Goal: Task Accomplishment & Management: Use online tool/utility

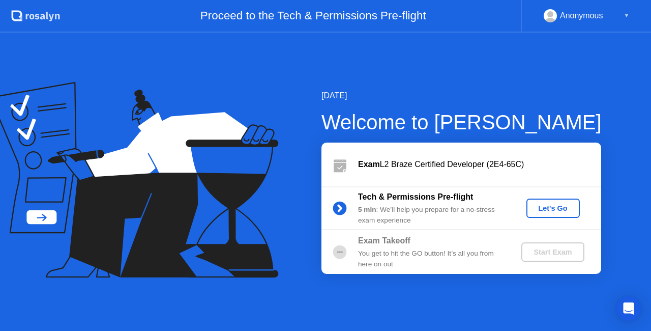
click at [567, 210] on div "Let's Go" at bounding box center [553, 208] width 45 height 8
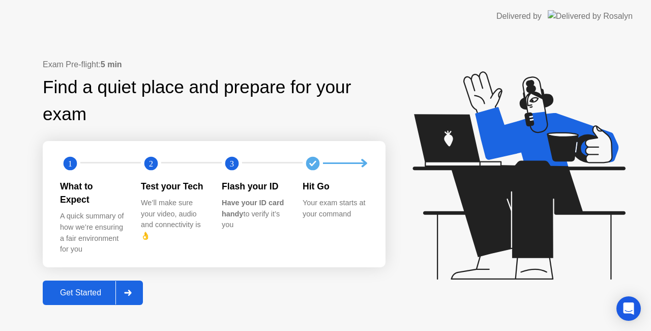
click at [68, 289] on div "Get Started" at bounding box center [81, 292] width 70 height 9
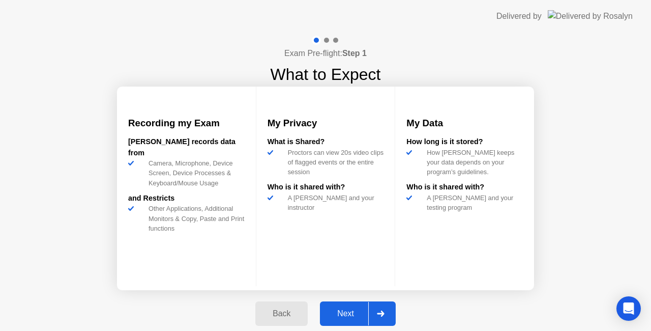
click at [342, 310] on div "Next" at bounding box center [345, 313] width 45 height 9
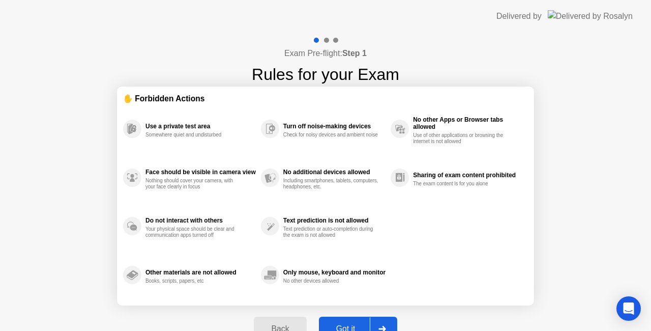
click at [355, 321] on button "Got it" at bounding box center [358, 328] width 78 height 24
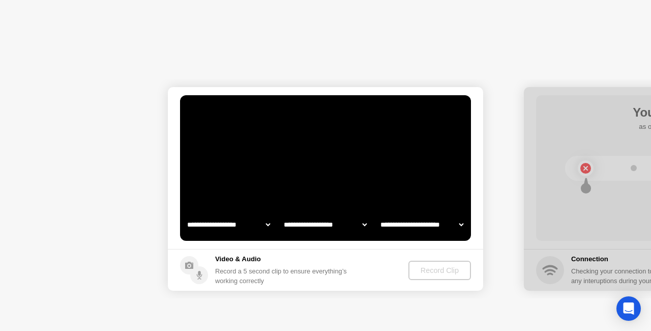
select select "**********"
select select "*******"
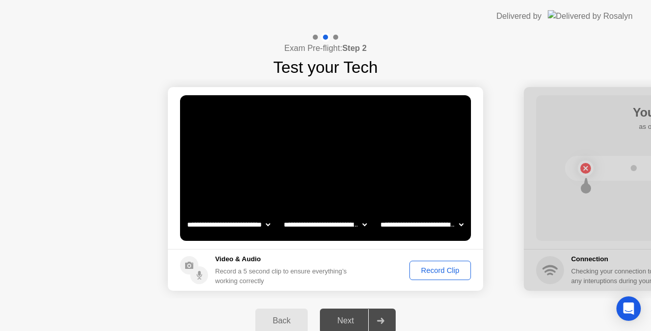
click at [454, 273] on div "Record Clip" at bounding box center [440, 270] width 54 height 8
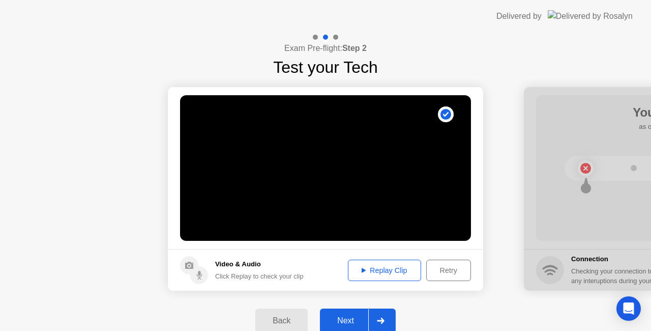
click at [385, 266] on div "Replay Clip" at bounding box center [385, 270] width 66 height 8
click at [357, 316] on div "Next" at bounding box center [345, 320] width 45 height 9
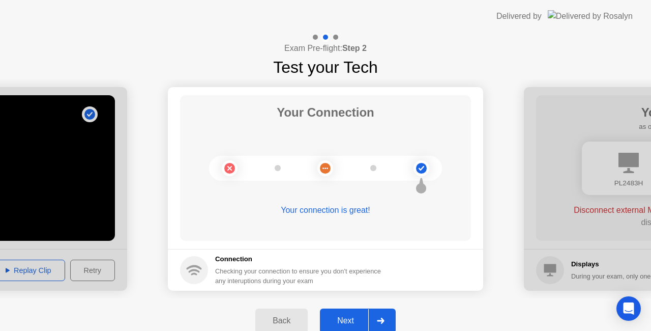
click at [357, 316] on div "Next" at bounding box center [345, 320] width 45 height 9
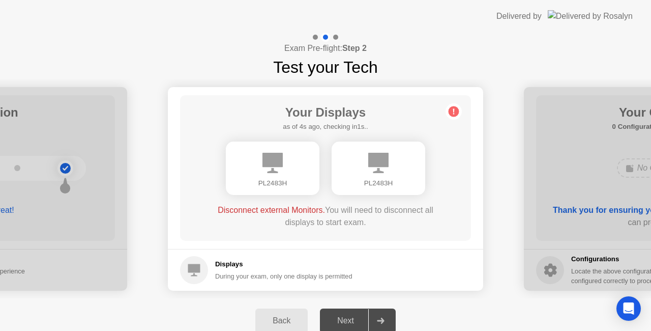
click at [326, 171] on div "**********" at bounding box center [325, 188] width 651 height 310
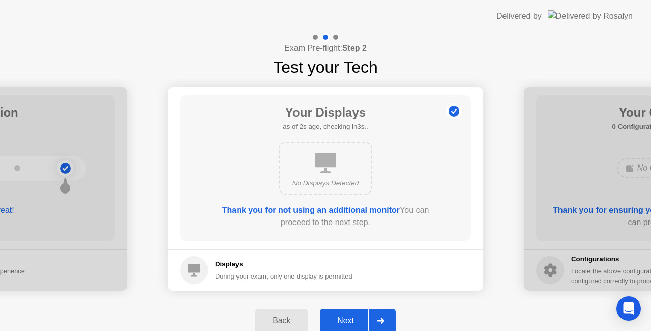
click at [357, 314] on button "Next" at bounding box center [358, 320] width 76 height 24
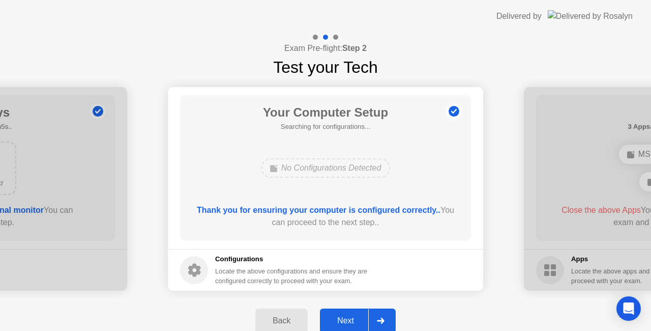
click at [354, 316] on div "Next" at bounding box center [345, 320] width 45 height 9
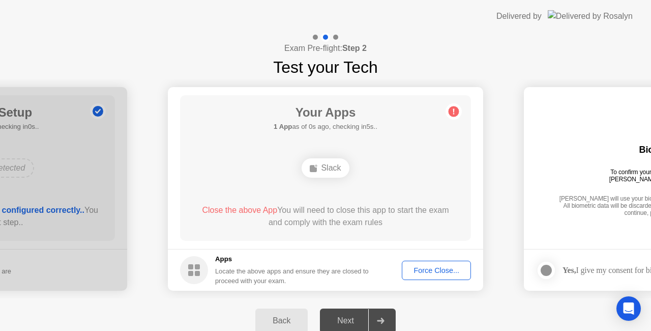
click at [435, 272] on div "Force Close..." at bounding box center [436, 270] width 62 height 8
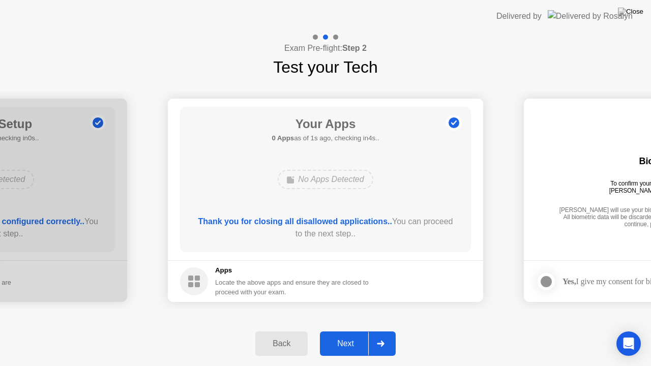
click at [355, 330] on div "Next" at bounding box center [345, 343] width 45 height 9
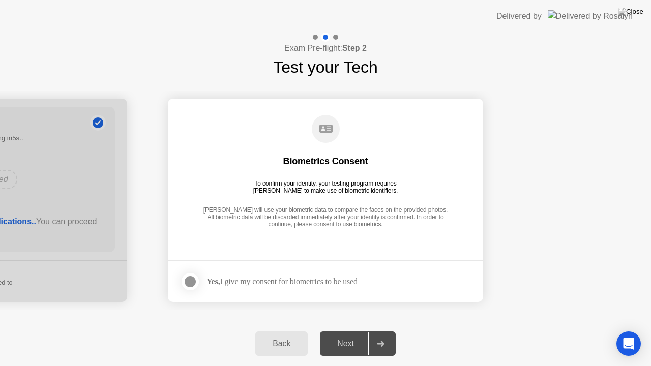
click at [340, 284] on div "Yes, I give my consent for biometrics to be used" at bounding box center [282, 282] width 151 height 10
click at [190, 283] on div at bounding box center [190, 282] width 12 height 12
click at [344, 330] on div "Next" at bounding box center [345, 343] width 45 height 9
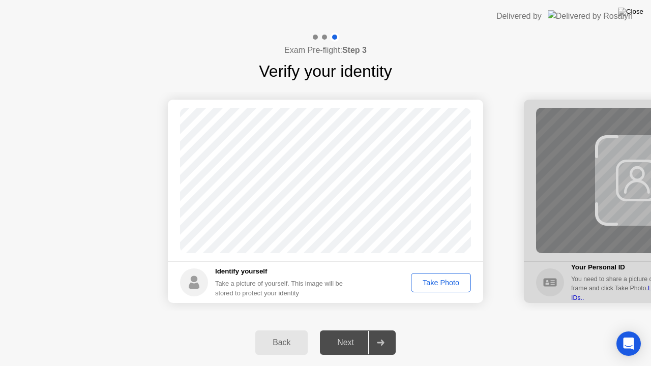
click at [452, 283] on div "Take Photo" at bounding box center [441, 283] width 53 height 8
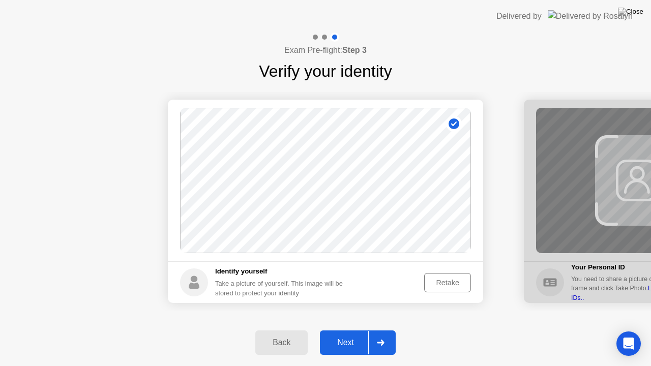
click at [345, 330] on div "Next" at bounding box center [345, 342] width 45 height 9
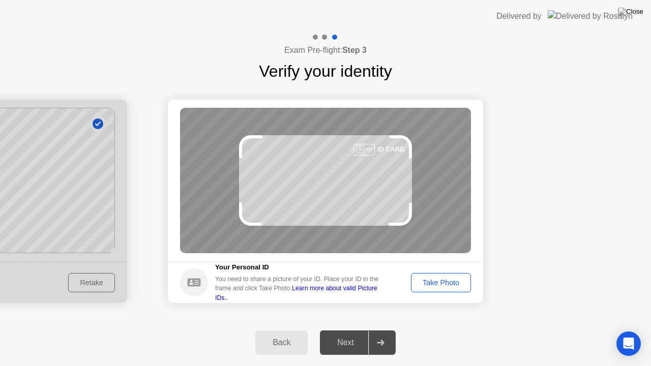
click at [429, 281] on div "Take Photo" at bounding box center [441, 283] width 53 height 8
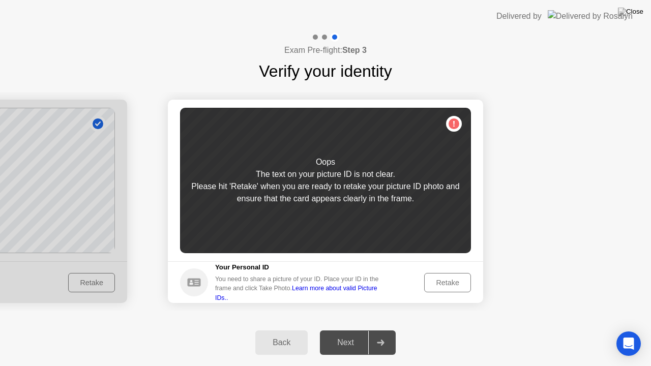
click at [458, 281] on div "Retake" at bounding box center [448, 283] width 40 height 8
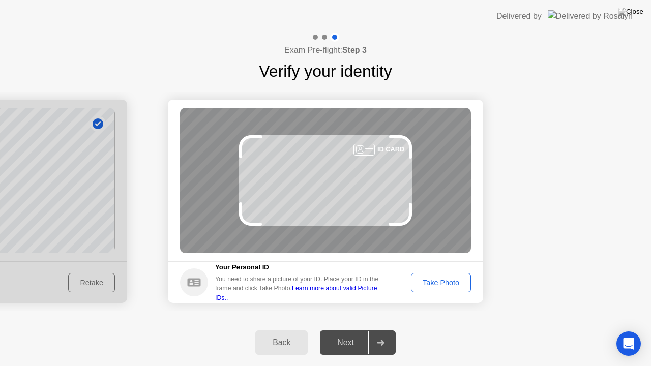
click at [457, 281] on div "Take Photo" at bounding box center [441, 283] width 53 height 8
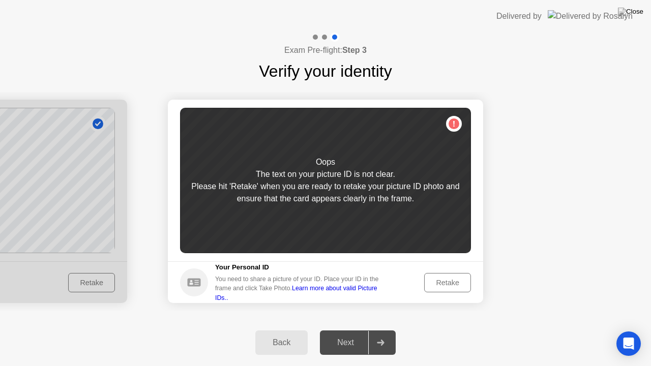
click at [457, 281] on div "Retake" at bounding box center [448, 283] width 40 height 8
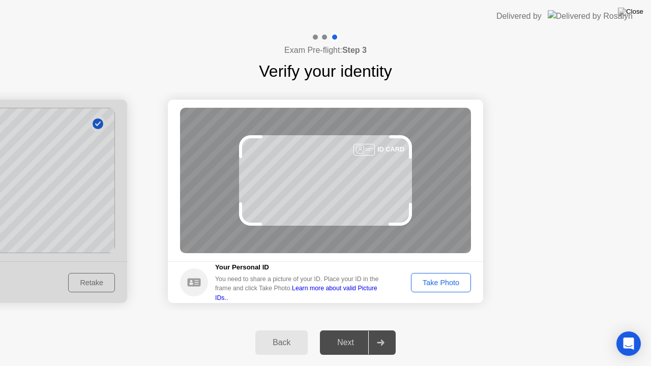
click at [457, 281] on div "Take Photo" at bounding box center [441, 283] width 53 height 8
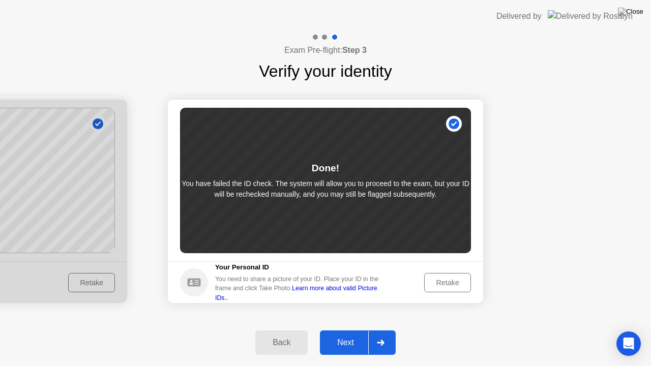
click at [354, 330] on button "Next" at bounding box center [358, 343] width 76 height 24
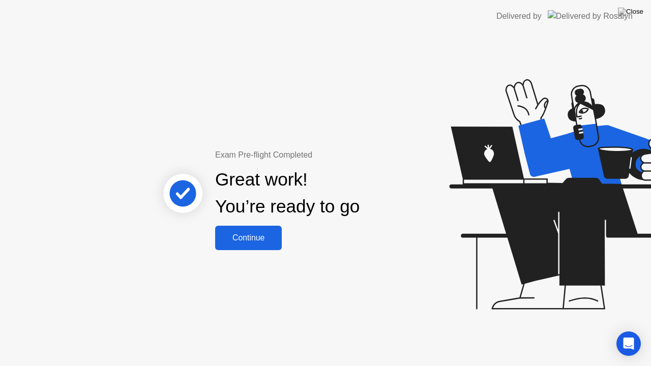
click at [262, 245] on button "Continue" at bounding box center [248, 238] width 67 height 24
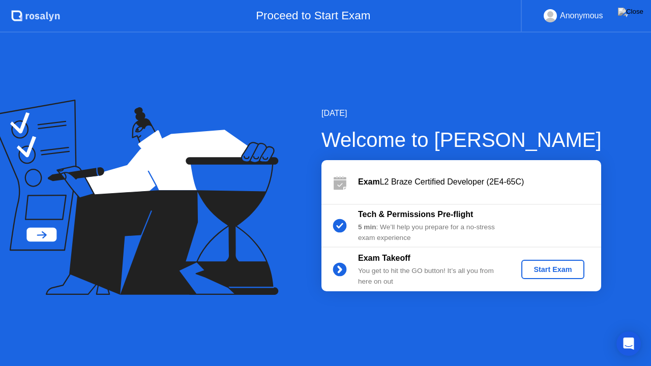
click at [536, 274] on div "Start Exam" at bounding box center [553, 270] width 54 height 8
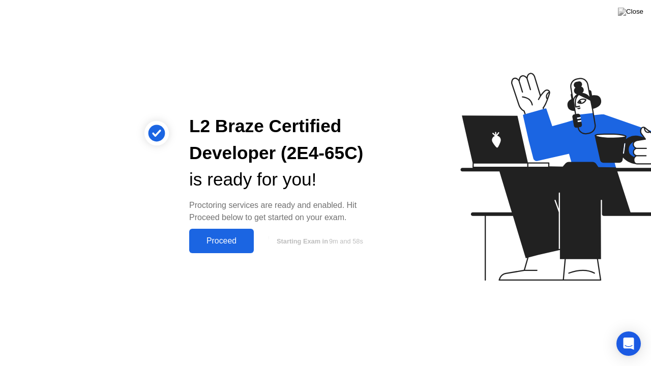
click at [241, 248] on button "Proceed" at bounding box center [221, 241] width 65 height 24
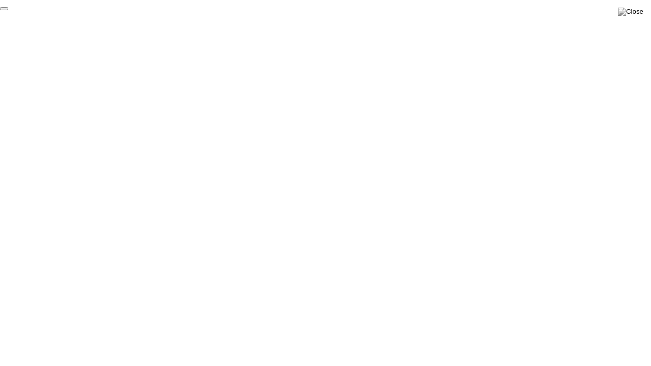
click div "End Proctoring Session"
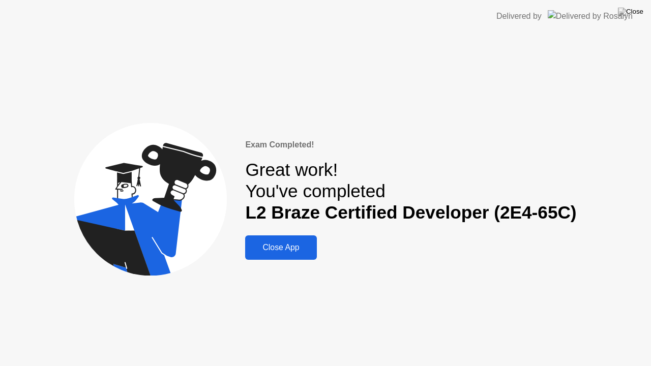
click at [305, 249] on div "Close App" at bounding box center [280, 247] width 65 height 9
